Goal: Book appointment/travel/reservation

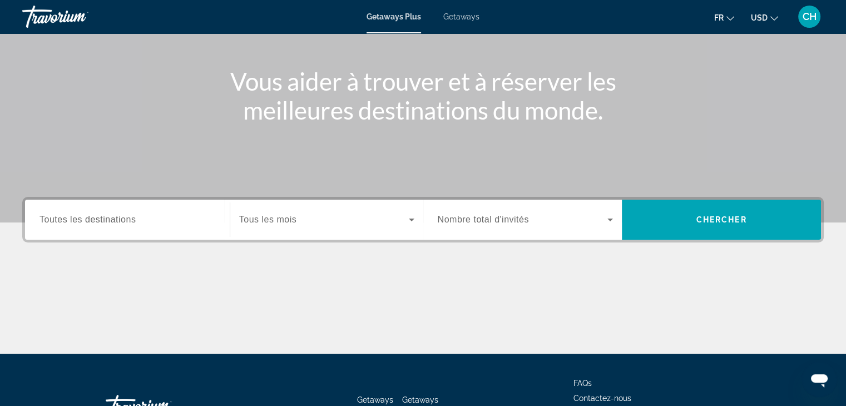
click at [172, 207] on div "Search widget" at bounding box center [127, 220] width 176 height 32
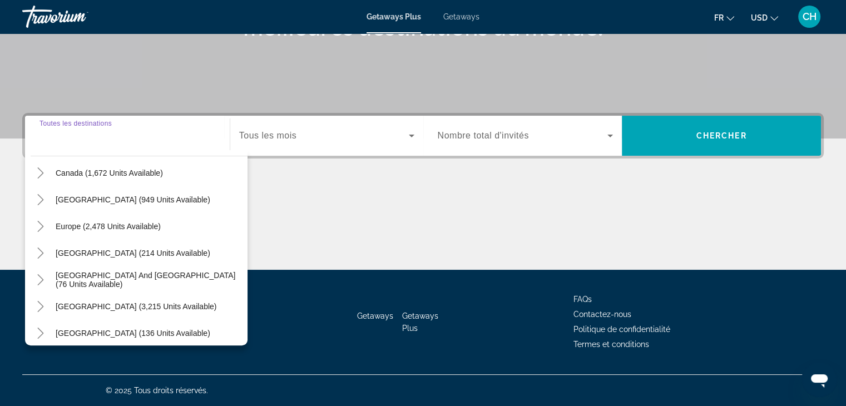
scroll to position [111, 0]
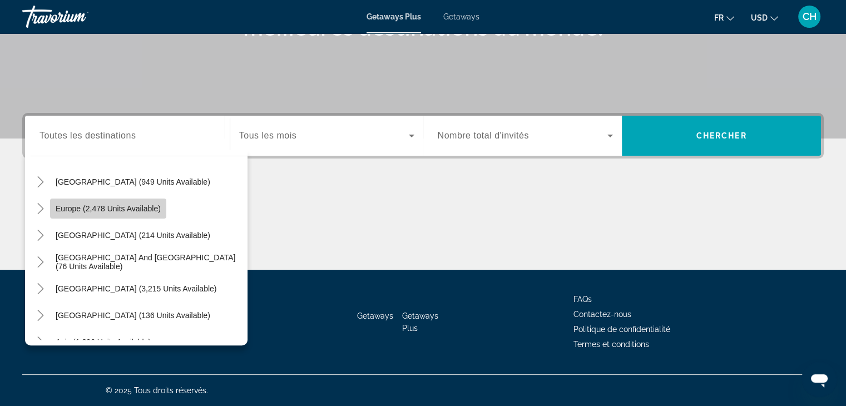
click at [154, 205] on span "Europe (2,478 units available)" at bounding box center [108, 208] width 105 height 9
type input "**********"
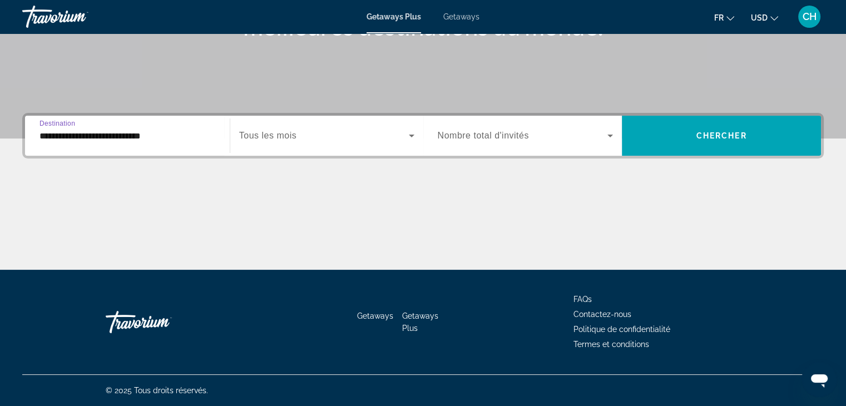
click at [281, 143] on div "Search widget" at bounding box center [326, 135] width 175 height 31
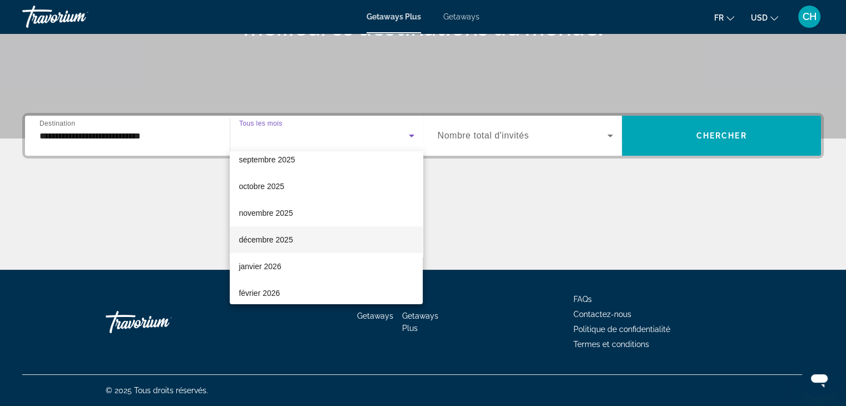
scroll to position [56, 0]
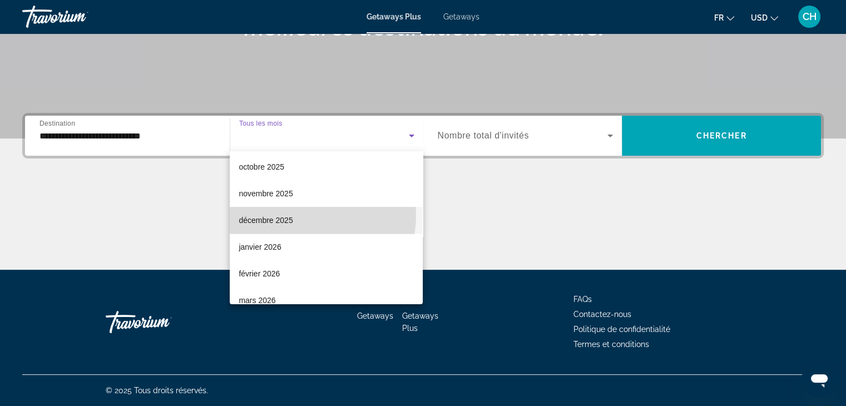
click at [296, 215] on mat-option "décembre 2025" at bounding box center [326, 220] width 193 height 27
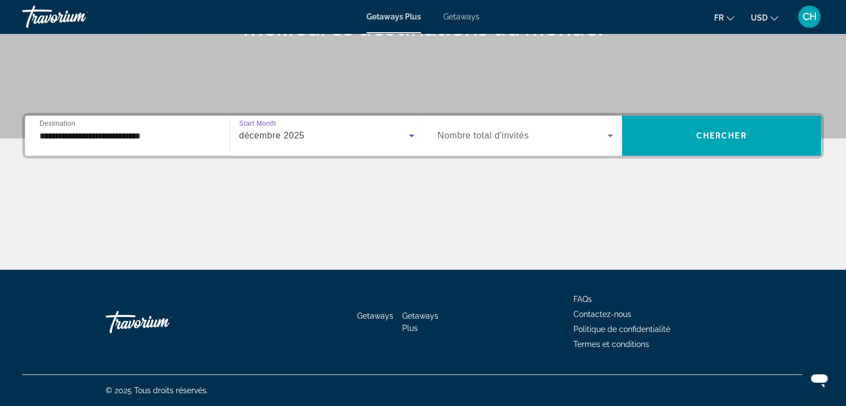
click at [596, 137] on span "Search widget" at bounding box center [523, 135] width 170 height 13
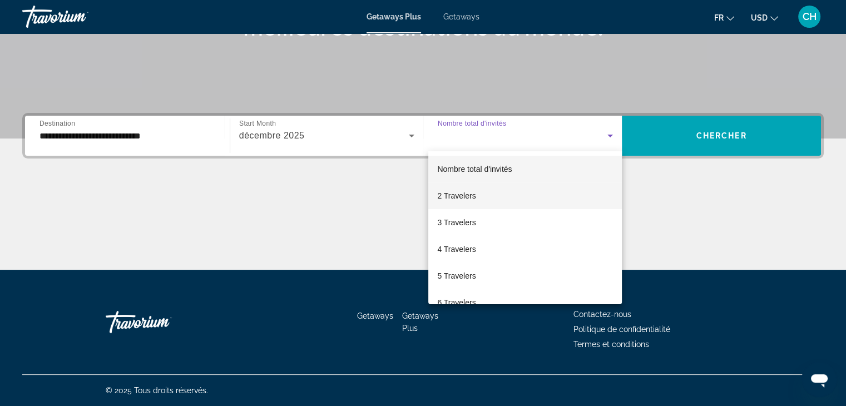
click at [523, 202] on mat-option "2 Travelers" at bounding box center [524, 195] width 193 height 27
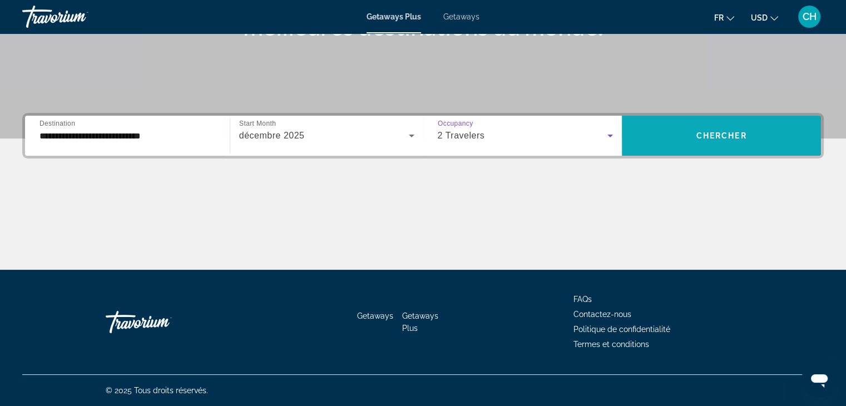
click at [711, 143] on span "Search widget" at bounding box center [721, 135] width 199 height 27
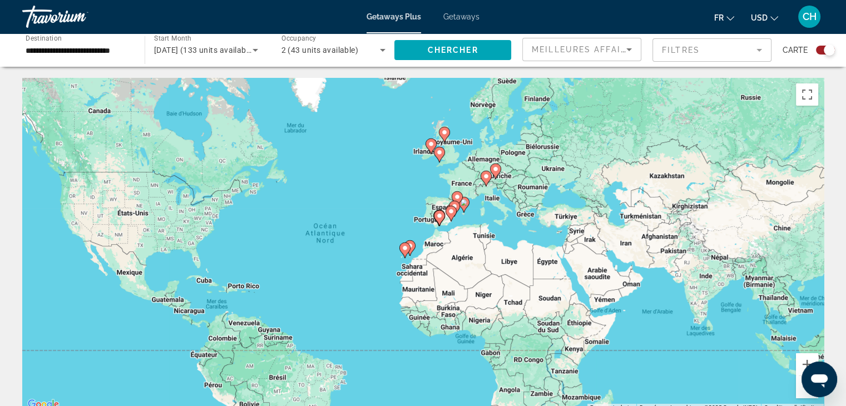
drag, startPoint x: 485, startPoint y: 194, endPoint x: 418, endPoint y: 200, distance: 67.0
click at [418, 200] on div "Pour activer le glissement avec le clavier, appuyez sur Alt+Entrée. Une fois ce…" at bounding box center [422, 245] width 801 height 334
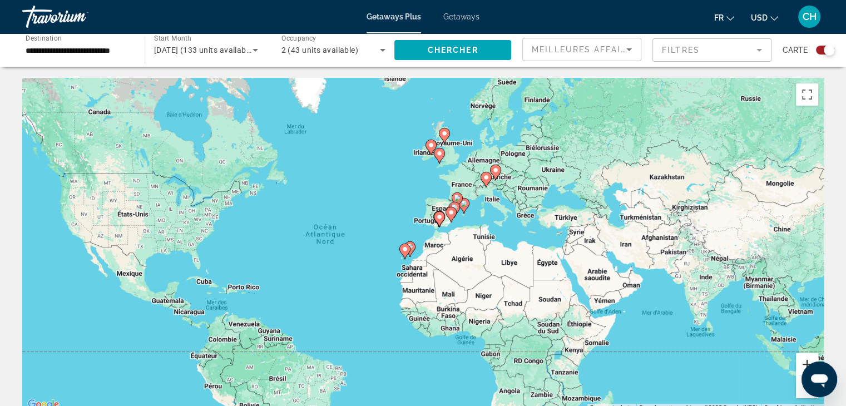
click at [803, 361] on button "Zoom avant" at bounding box center [807, 364] width 22 height 22
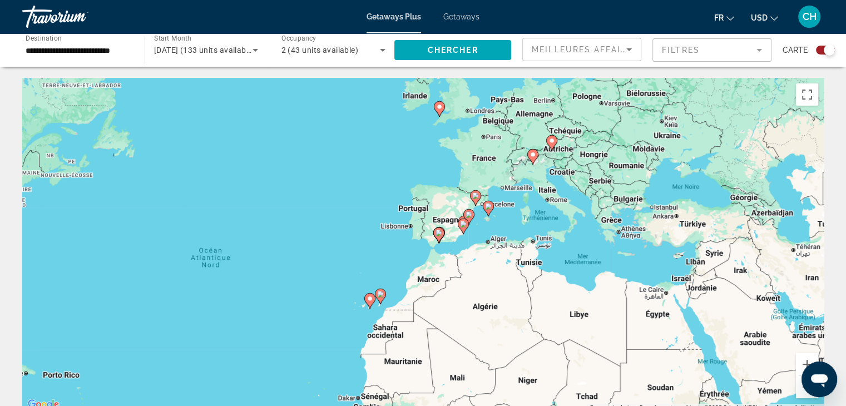
drag, startPoint x: 672, startPoint y: 211, endPoint x: 653, endPoint y: 251, distance: 44.3
click at [653, 251] on div "Pour activer le glissement avec le clavier, appuyez sur Alt+Entrée. Une fois ce…" at bounding box center [422, 245] width 801 height 334
click at [551, 141] on image "Main content" at bounding box center [551, 140] width 7 height 7
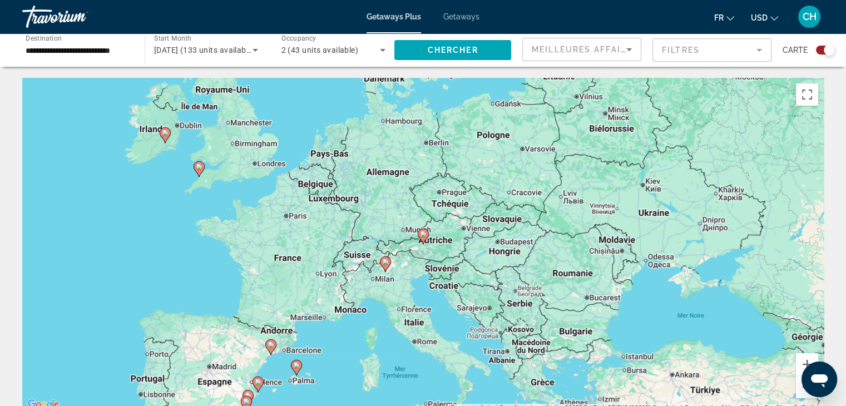
click at [427, 236] on icon "Main content" at bounding box center [423, 236] width 10 height 14
type input "**********"
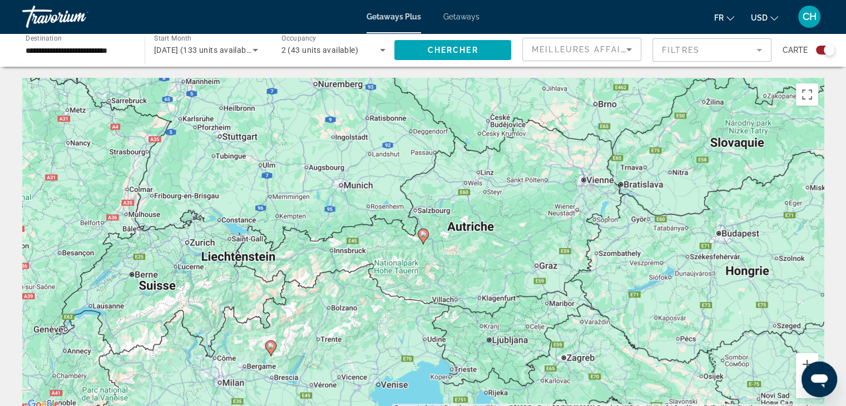
click at [427, 236] on icon "Main content" at bounding box center [423, 236] width 10 height 14
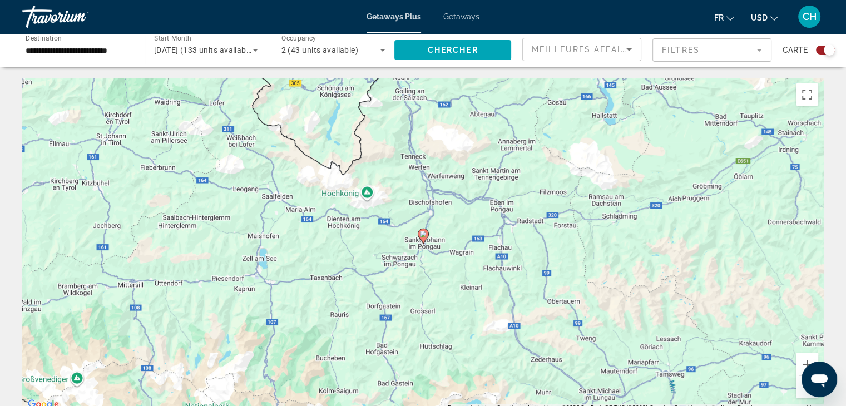
click at [414, 236] on div "Pour naviguer, appuyez sur les touches fléchées. Pour activer le glissement ave…" at bounding box center [422, 245] width 801 height 334
click at [424, 236] on image "Main content" at bounding box center [423, 234] width 7 height 7
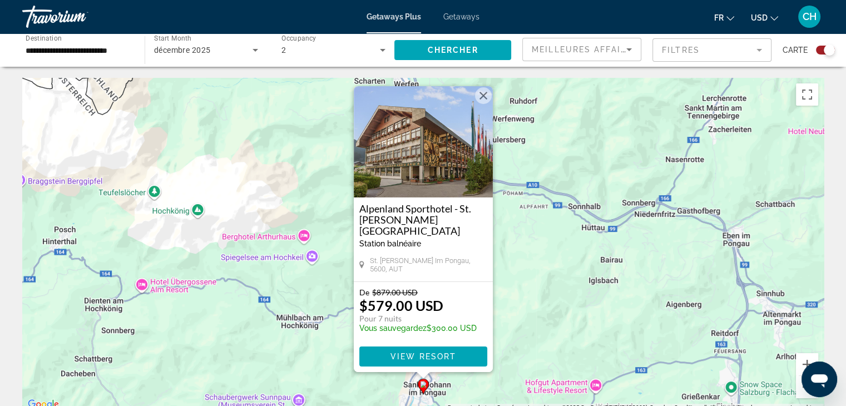
click at [501, 223] on div "Pour activer le glissement avec le clavier, appuyez sur Alt+Entrée. Une fois ce…" at bounding box center [422, 245] width 801 height 334
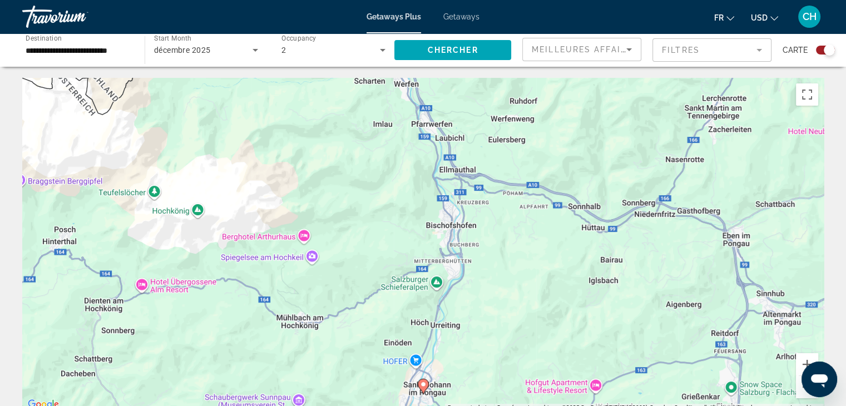
drag, startPoint x: 397, startPoint y: 207, endPoint x: 621, endPoint y: 167, distance: 227.6
click at [619, 167] on div "Pour activer le glissement avec le clavier, appuyez sur Alt+Entrée. Une fois ce…" at bounding box center [422, 245] width 801 height 334
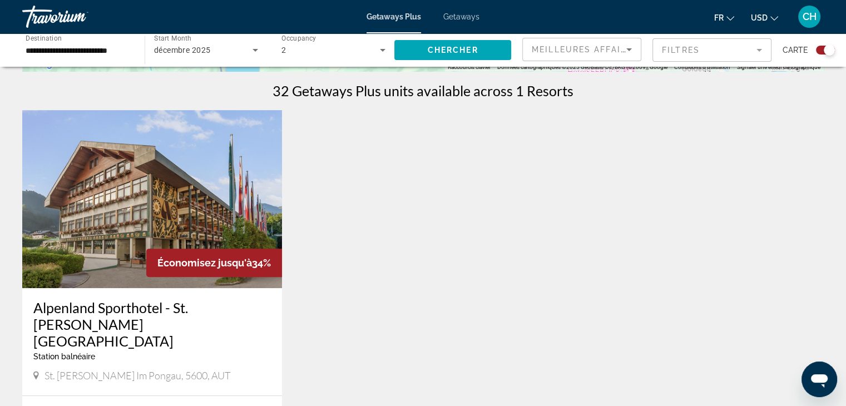
scroll to position [240, 0]
